Goal: Information Seeking & Learning: Check status

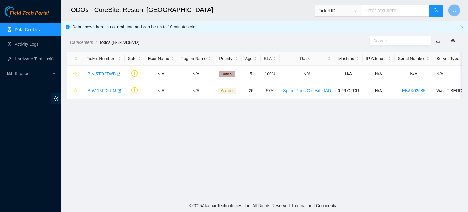
click at [40, 27] on link "Data Centers" at bounding box center [27, 29] width 25 height 5
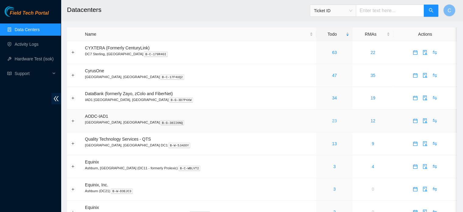
click at [332, 121] on link "23" at bounding box center [334, 120] width 5 height 5
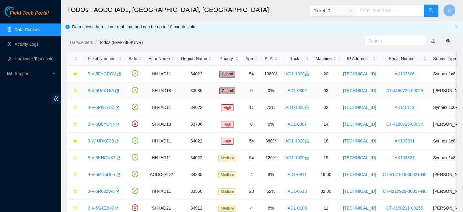
click at [98, 94] on div "B-V-5U0KT5A" at bounding box center [102, 91] width 37 height 10
click at [96, 92] on link "B-V-5U0KT5A" at bounding box center [100, 90] width 27 height 5
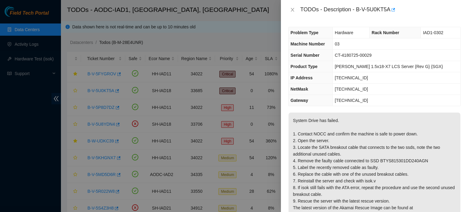
click at [348, 149] on p "System Drive has failed. 1. Contact NOCC and confirm the machine is safe to pow…" at bounding box center [375, 170] width 172 height 116
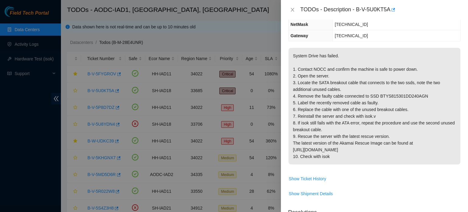
scroll to position [65, 0]
click at [316, 175] on span "Show Ticket History" at bounding box center [307, 178] width 37 height 7
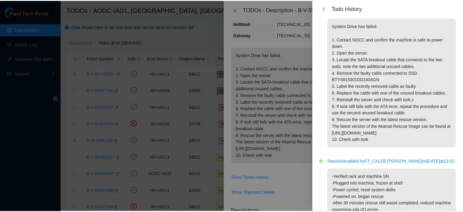
scroll to position [0, 0]
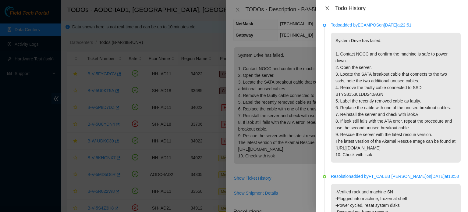
click at [325, 7] on icon "close" at bounding box center [327, 8] width 5 height 5
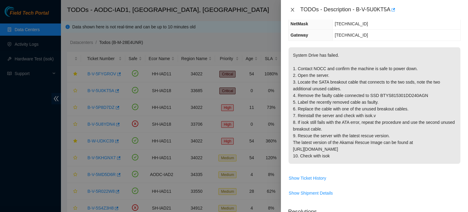
click at [292, 9] on icon "close" at bounding box center [292, 10] width 3 height 4
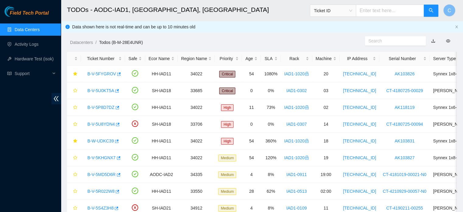
scroll to position [85, 0]
